Goal: Obtain resource: Obtain resource

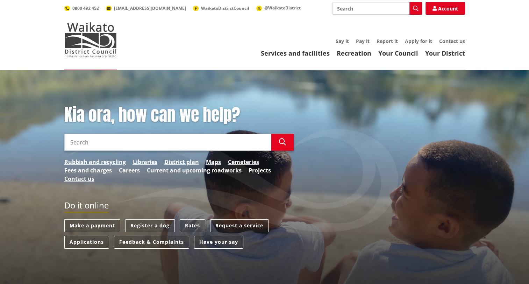
click at [86, 143] on input "Search" at bounding box center [167, 142] width 207 height 17
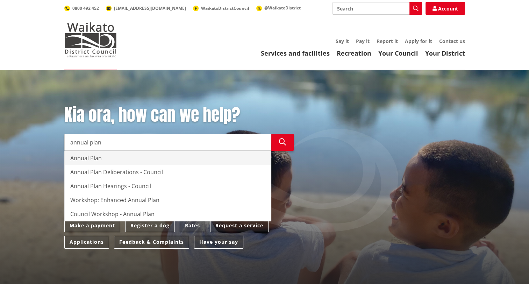
type input "annual plan"
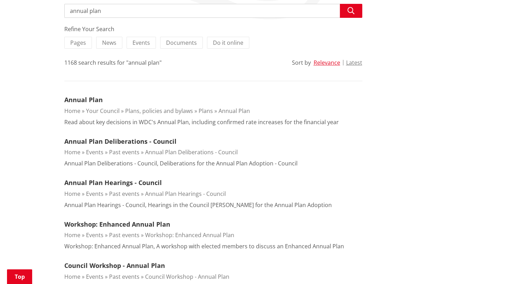
scroll to position [140, 0]
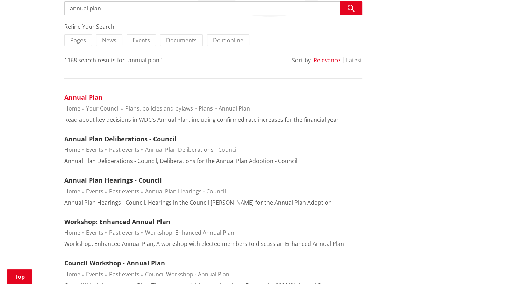
click at [84, 98] on link "Annual Plan" at bounding box center [83, 97] width 38 height 8
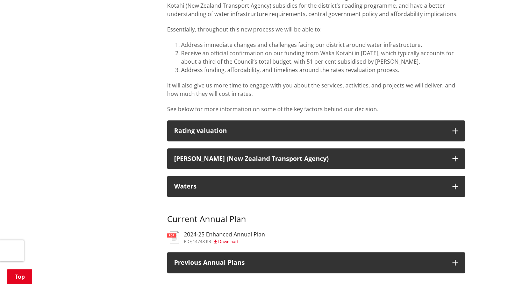
scroll to position [594, 0]
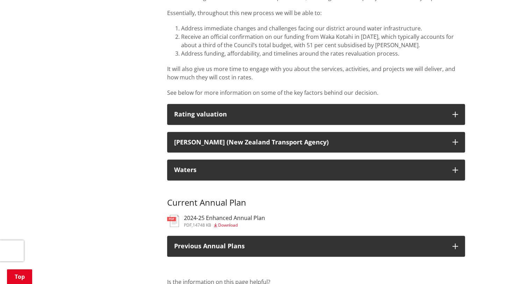
click at [226, 222] on span "Download" at bounding box center [228, 225] width 20 height 6
